Goal: Task Accomplishment & Management: Manage account settings

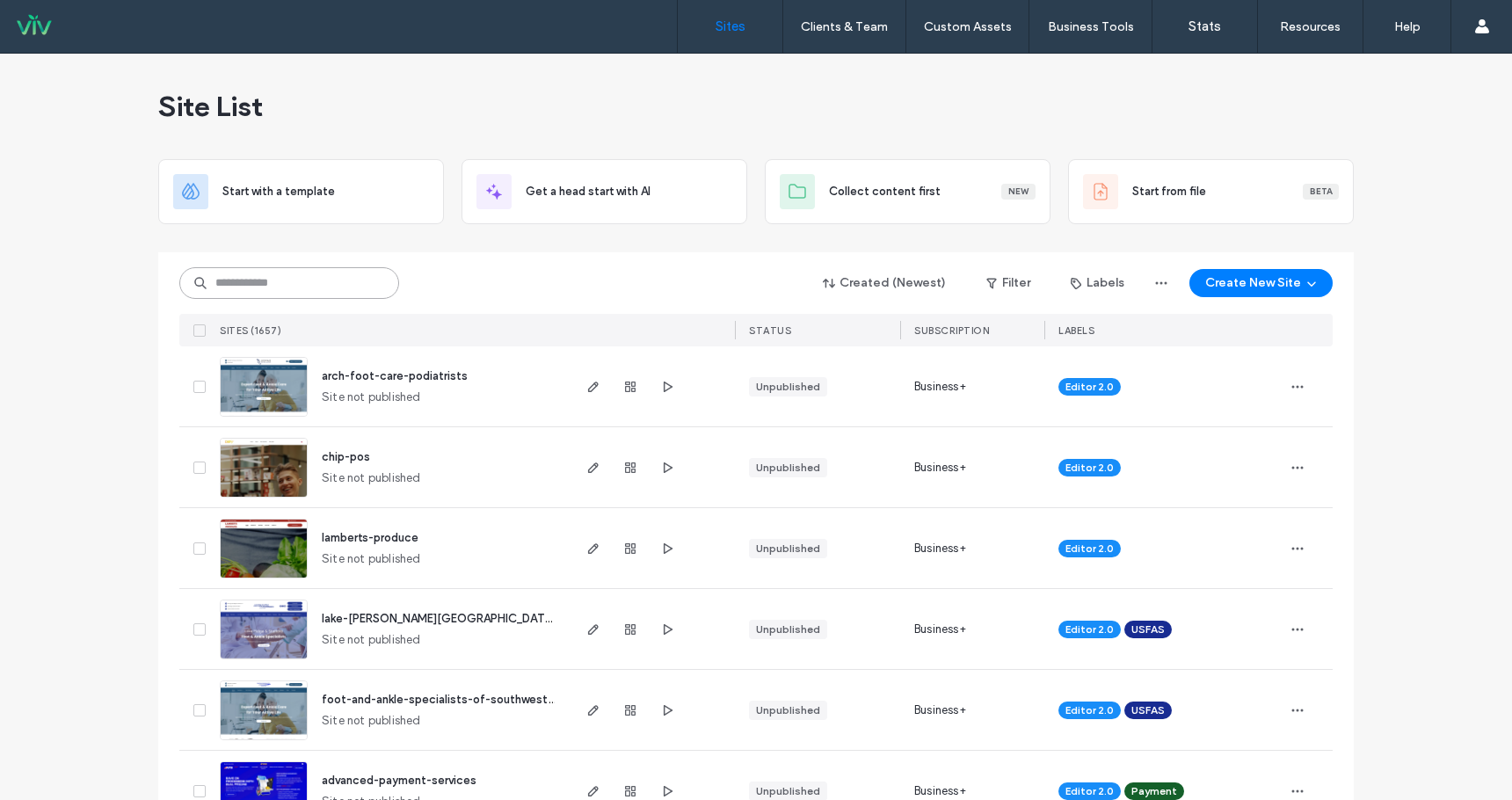
click at [316, 288] on input at bounding box center [290, 283] width 220 height 32
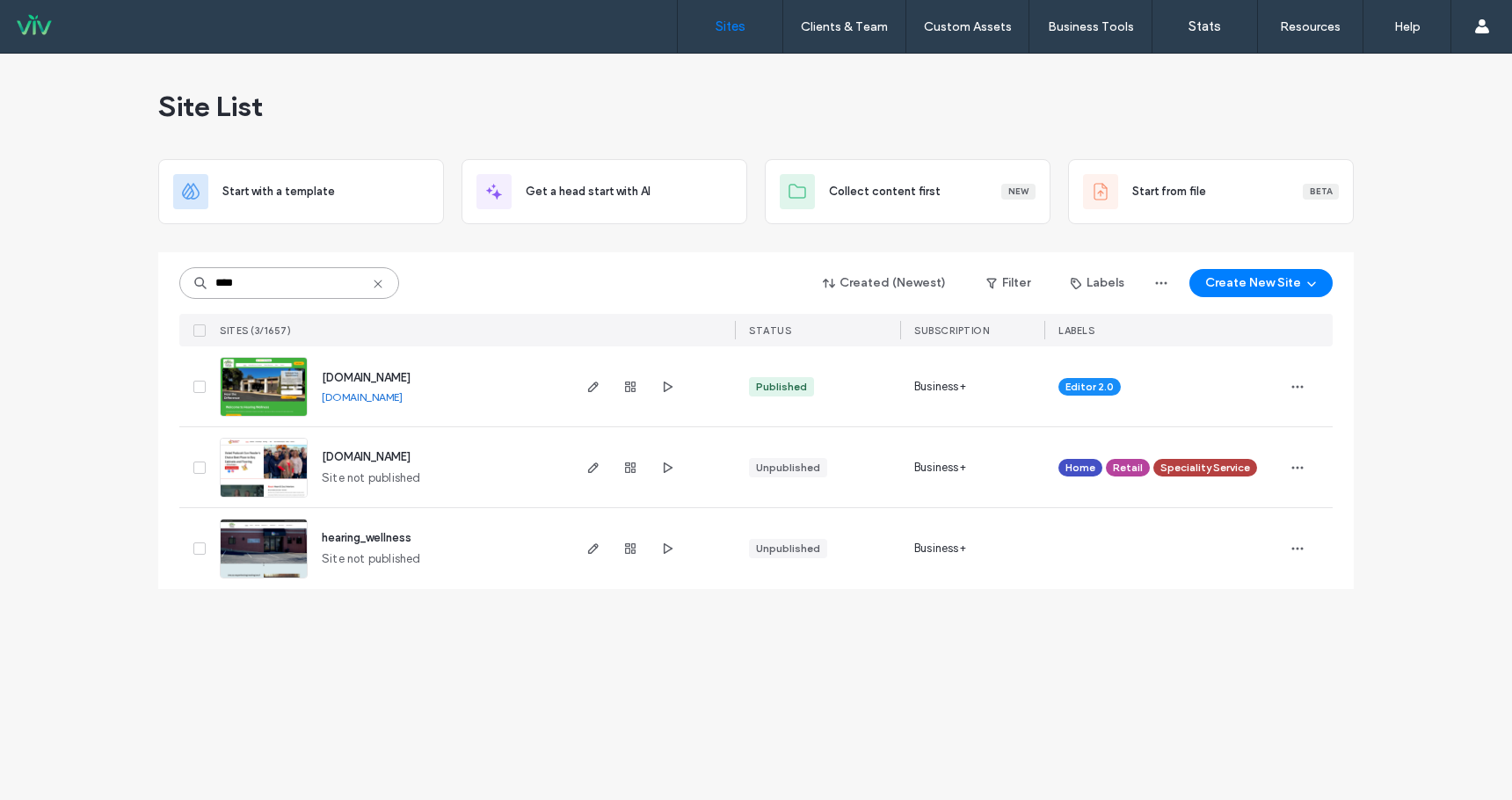
type input "****"
click at [403, 377] on span "[DOMAIN_NAME]" at bounding box center [366, 378] width 89 height 13
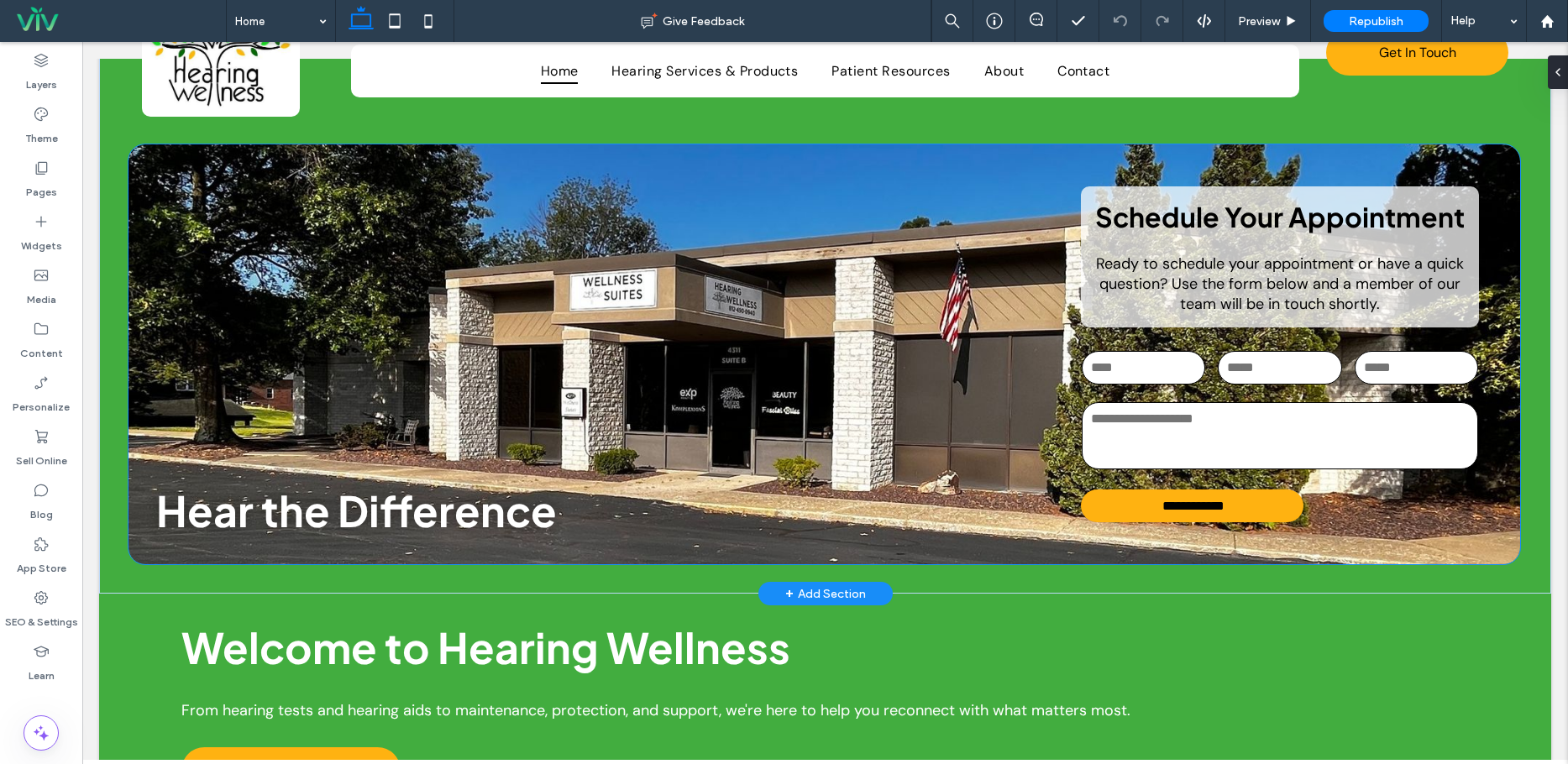
scroll to position [84, 0]
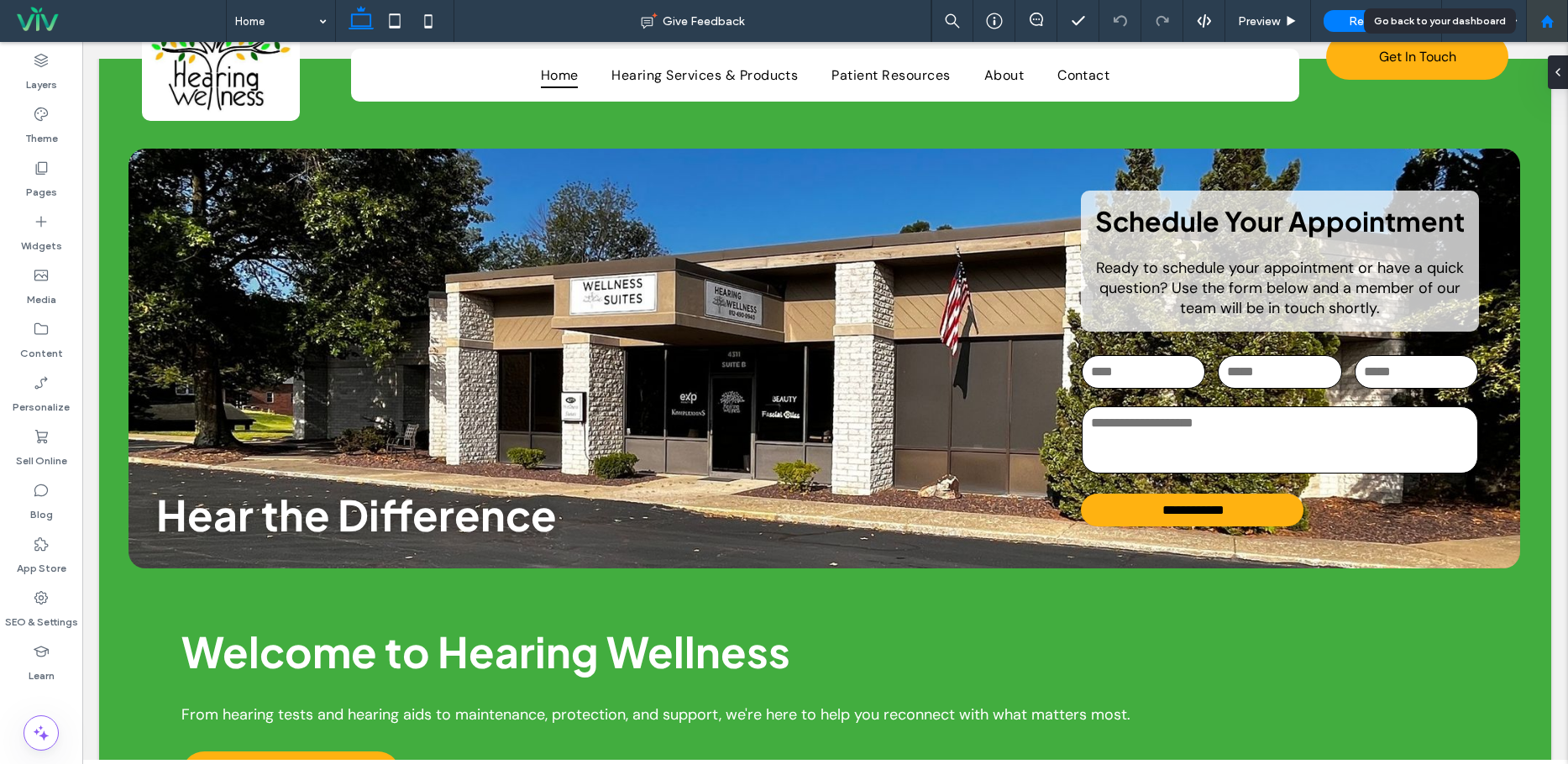
click at [1555, 18] on div at bounding box center [1547, 21] width 40 height 14
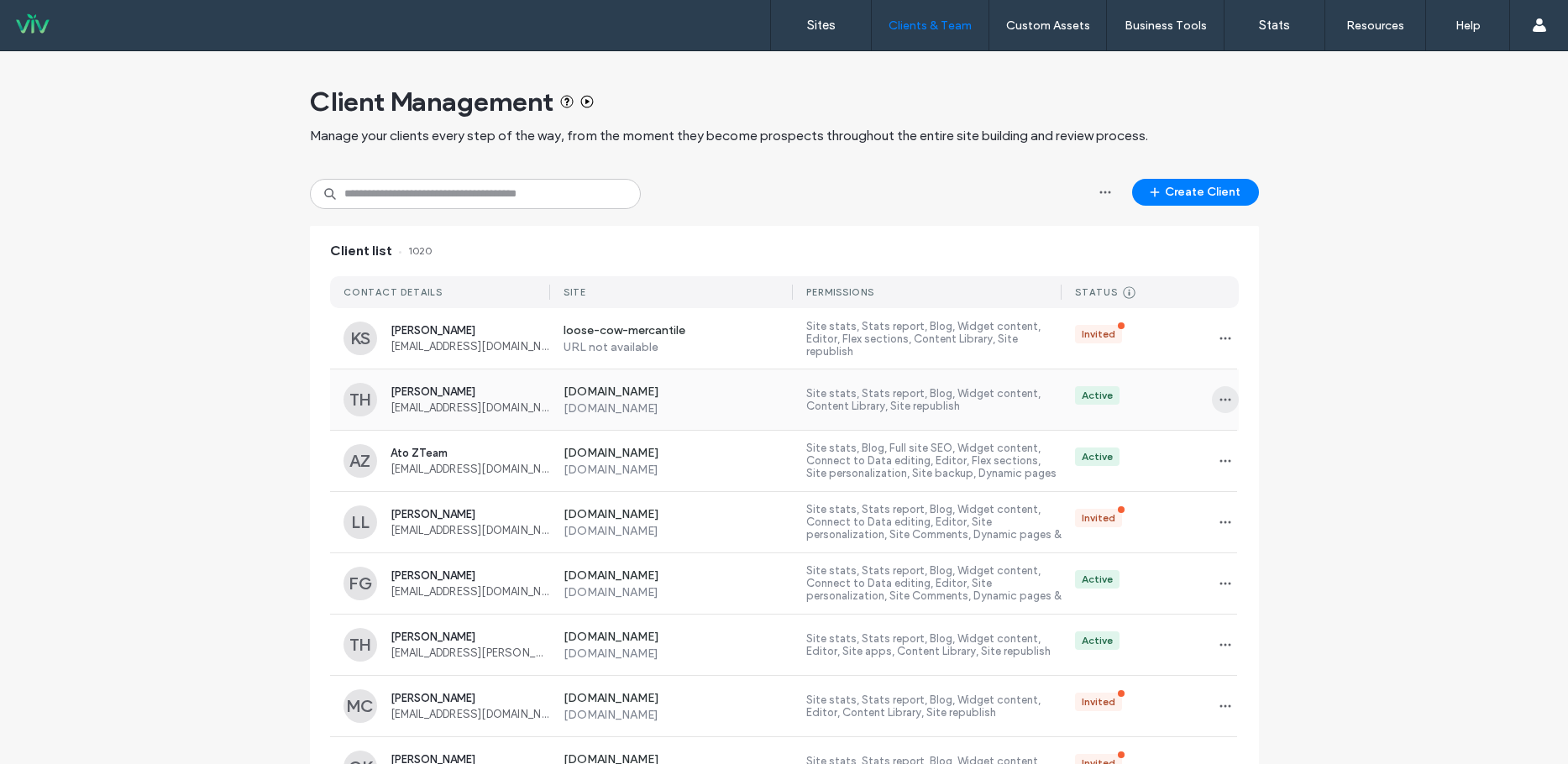
click at [1219, 396] on icon "button" at bounding box center [1225, 399] width 13 height 13
click at [1274, 445] on span "Sites & Permissions" at bounding box center [1290, 443] width 98 height 17
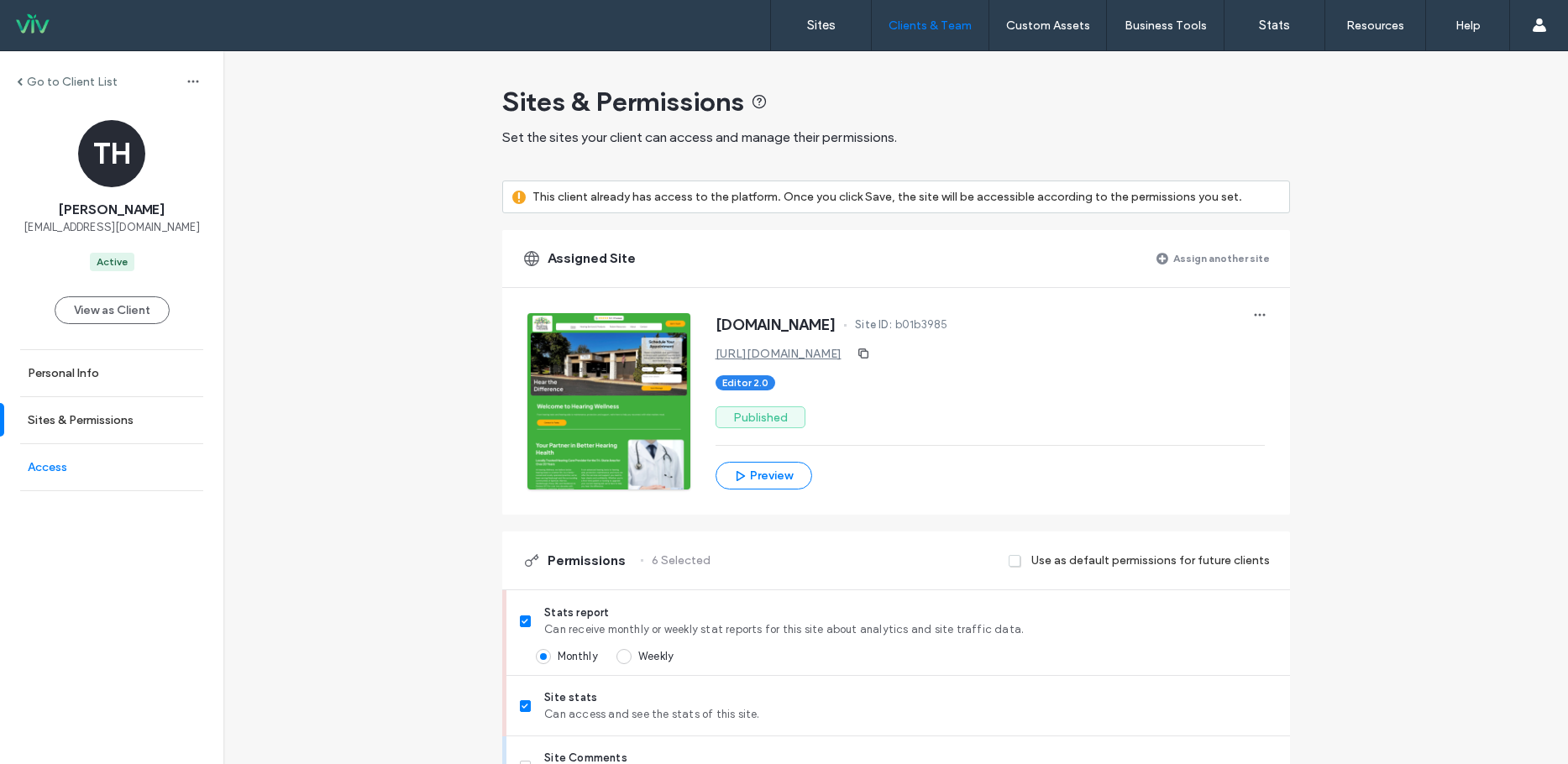
click at [83, 463] on link "Access" at bounding box center [111, 467] width 223 height 46
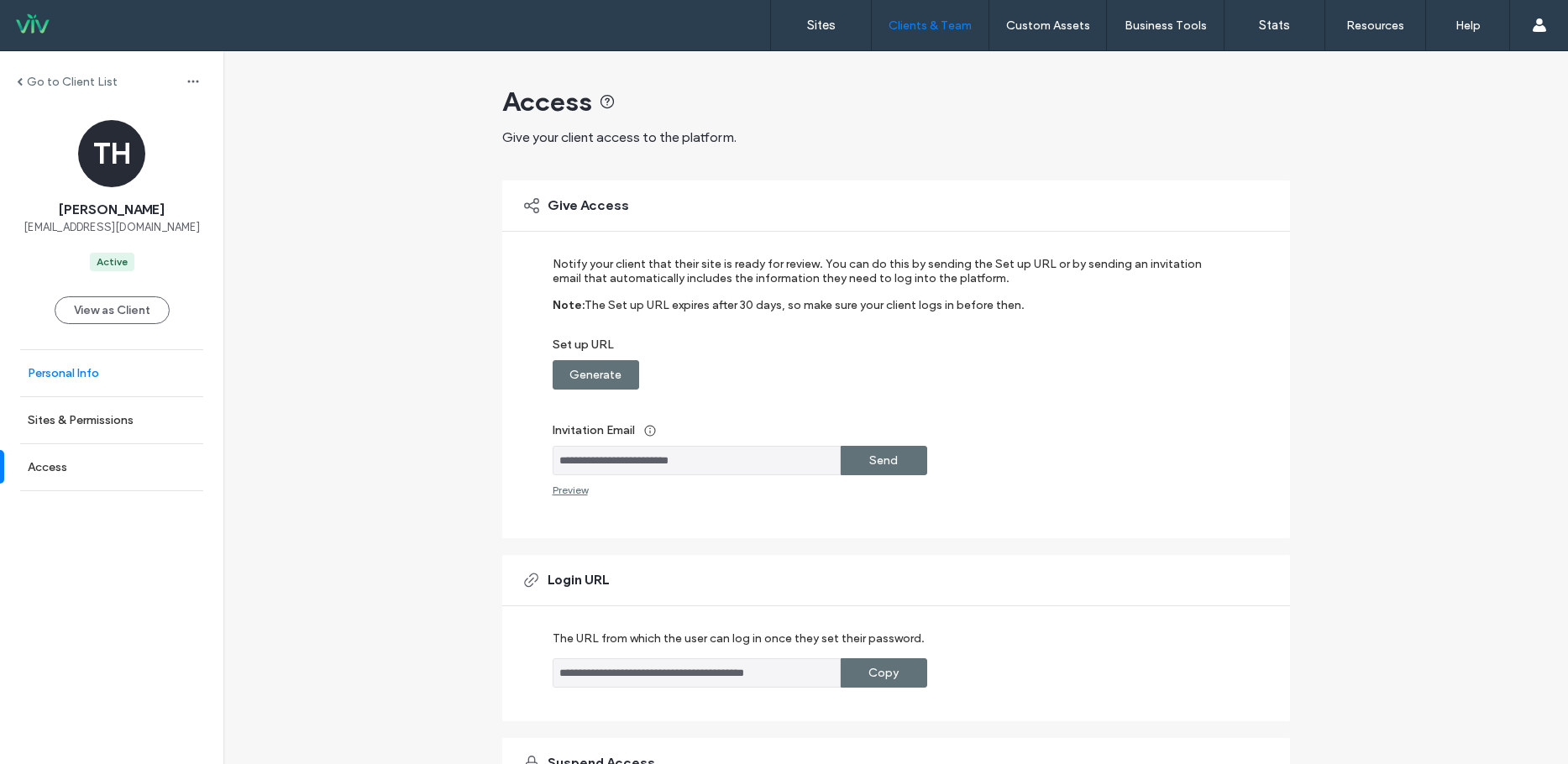
click at [109, 379] on link "Personal Info" at bounding box center [111, 373] width 223 height 46
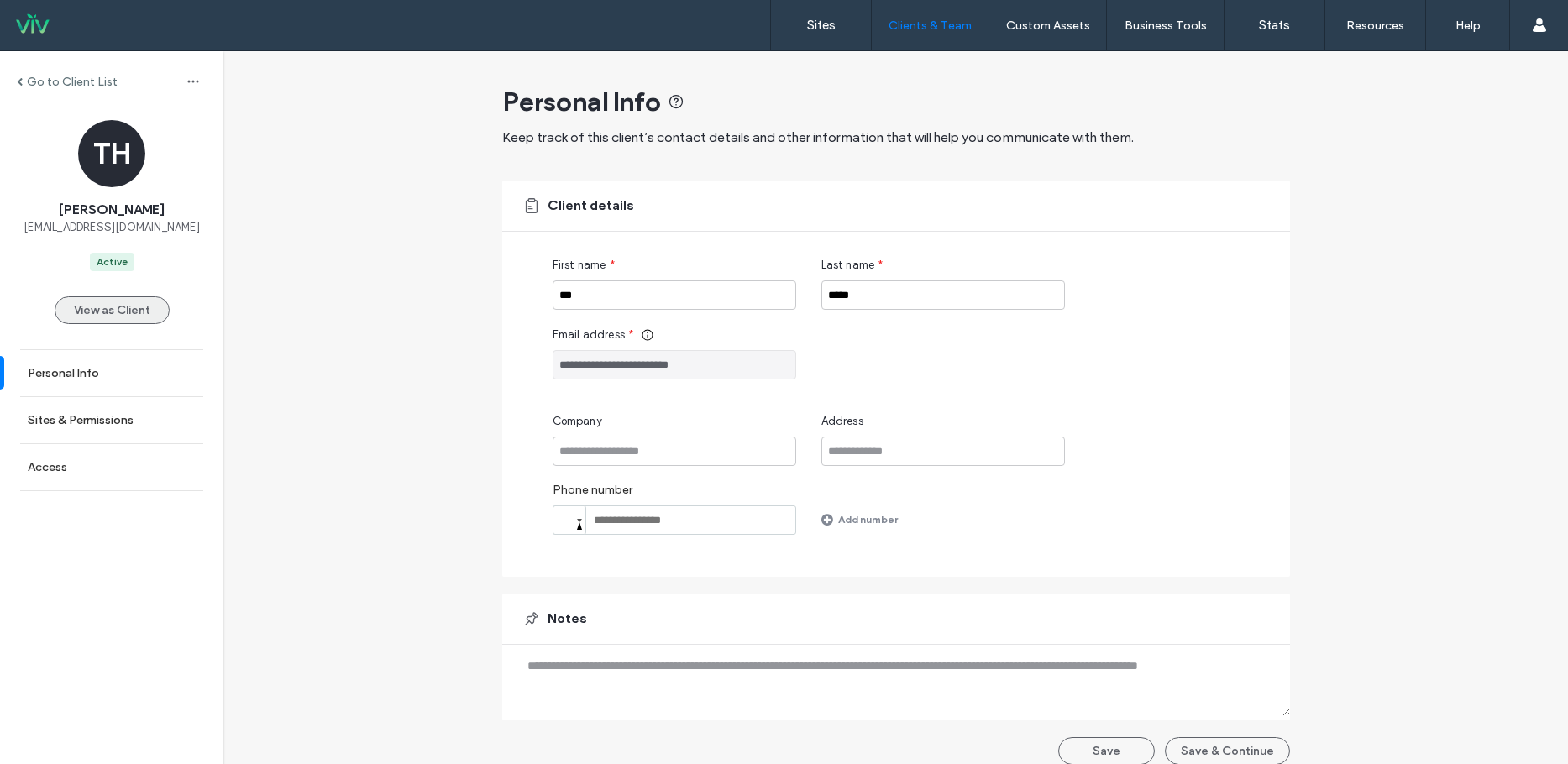
click at [116, 301] on button "View as Client" at bounding box center [111, 311] width 115 height 28
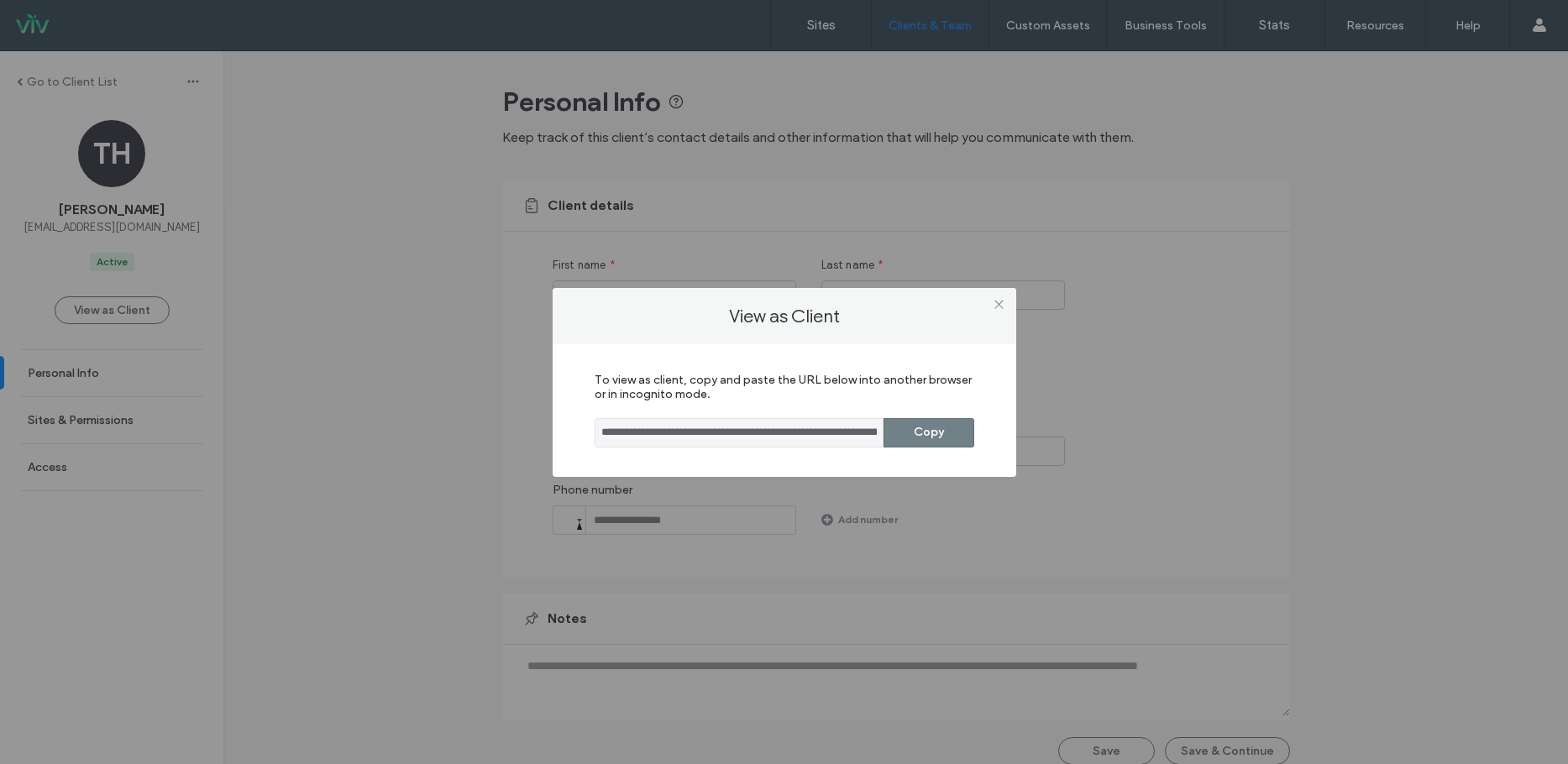
click at [925, 423] on button "Copy" at bounding box center [929, 433] width 91 height 30
